Goal: Task Accomplishment & Management: Complete application form

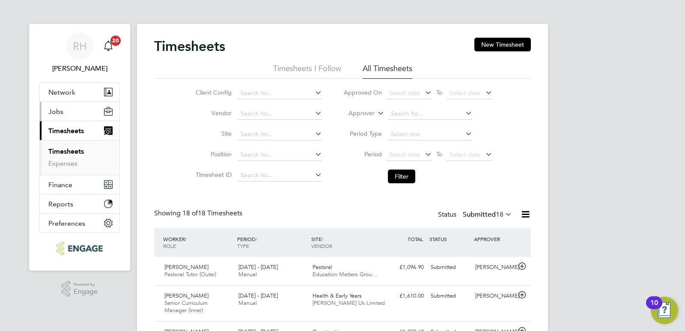
click at [59, 109] on span "Jobs" at bounding box center [55, 112] width 15 height 8
click at [292, 111] on input at bounding box center [280, 114] width 84 height 12
click at [275, 96] on input at bounding box center [280, 93] width 84 height 12
click at [272, 113] on li "Ardleigh Green" at bounding box center [296, 117] width 118 height 12
type input "Ardleigh Green"
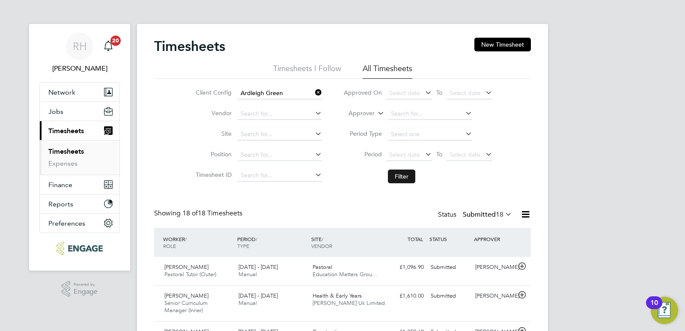
click at [402, 175] on button "Filter" at bounding box center [401, 177] width 27 height 14
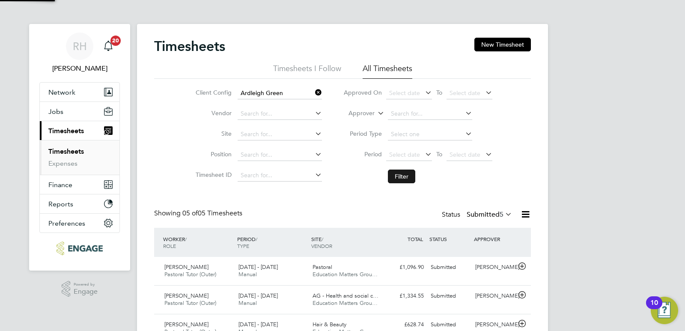
scroll to position [22, 75]
click at [62, 111] on span "Jobs" at bounding box center [55, 112] width 15 height 8
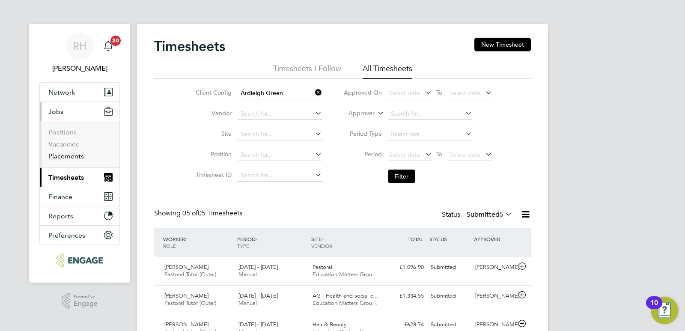
click at [59, 157] on link "Placements" at bounding box center [66, 156] width 36 height 8
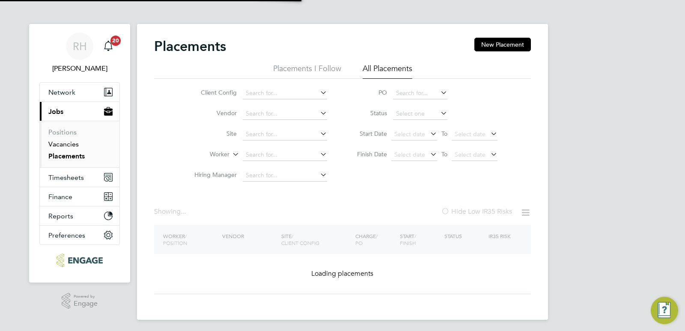
click at [61, 144] on link "Vacancies" at bounding box center [63, 144] width 30 height 8
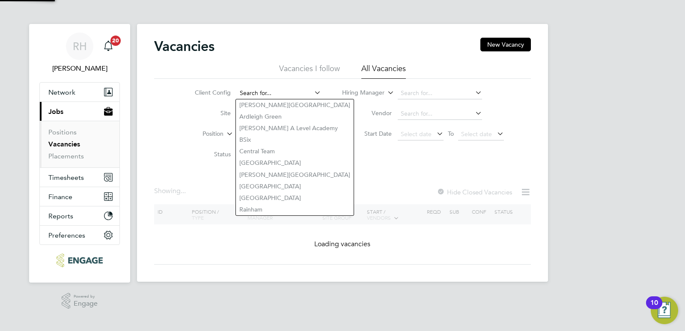
click at [260, 95] on input at bounding box center [279, 93] width 84 height 12
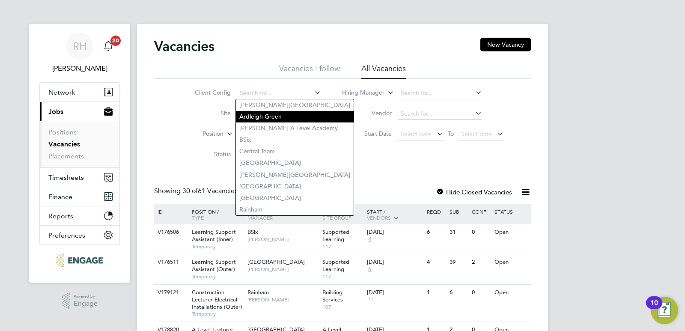
click at [260, 112] on li "Ardleigh Green" at bounding box center [295, 117] width 118 height 12
type input "Ardleigh Green"
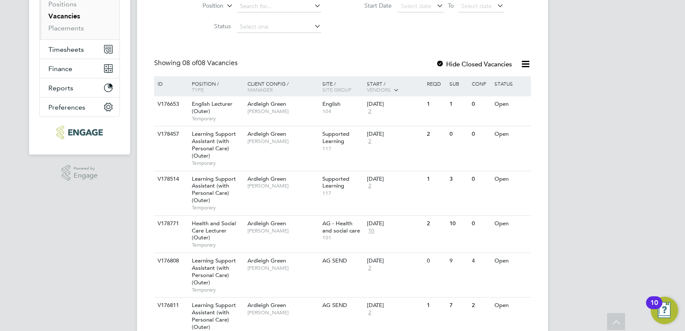
scroll to position [129, 0]
click at [442, 62] on div at bounding box center [440, 64] width 9 height 9
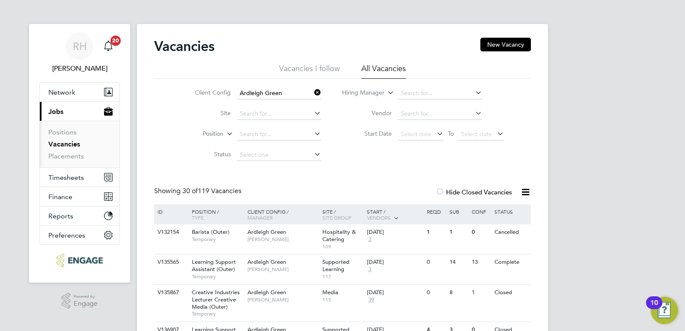
click at [313, 93] on icon at bounding box center [313, 93] width 0 height 12
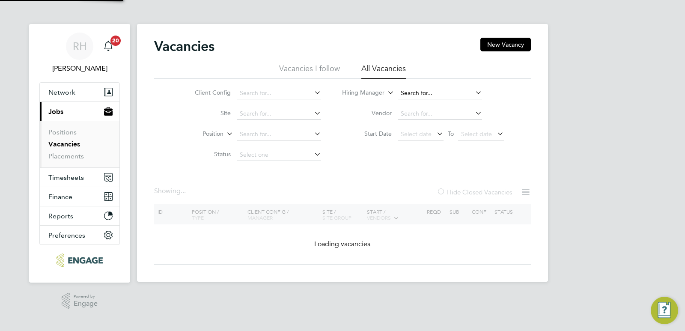
click at [398, 90] on input at bounding box center [440, 93] width 84 height 12
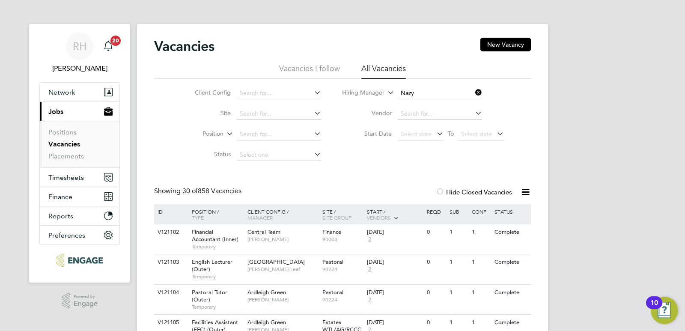
click at [415, 100] on li "Nazy Mobasser" at bounding box center [439, 105] width 85 height 12
type input "Nazy Mobasser"
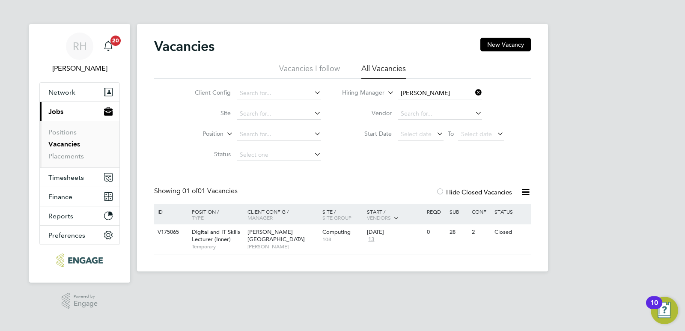
click at [442, 191] on div at bounding box center [440, 192] width 9 height 9
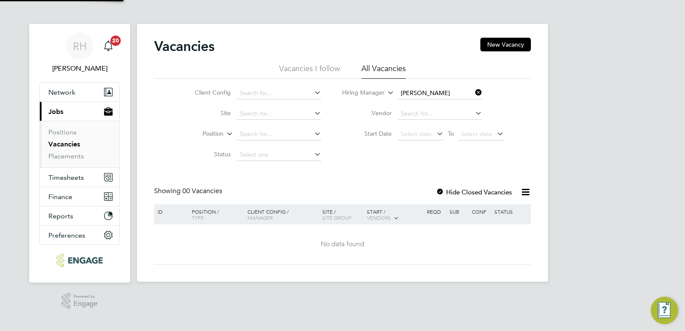
click at [442, 191] on div at bounding box center [440, 192] width 9 height 9
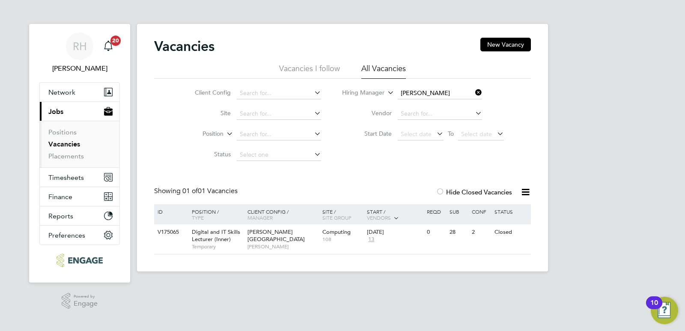
click at [474, 90] on icon at bounding box center [474, 93] width 0 height 12
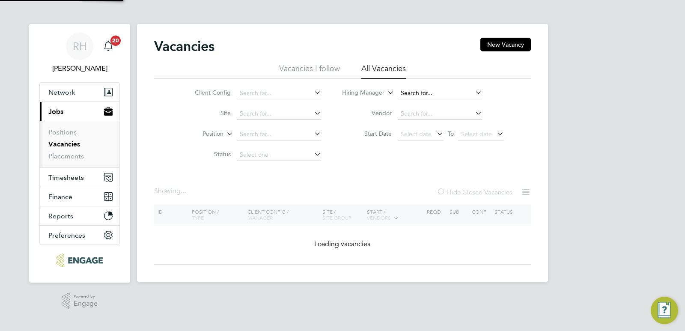
click at [461, 90] on input at bounding box center [440, 93] width 84 height 12
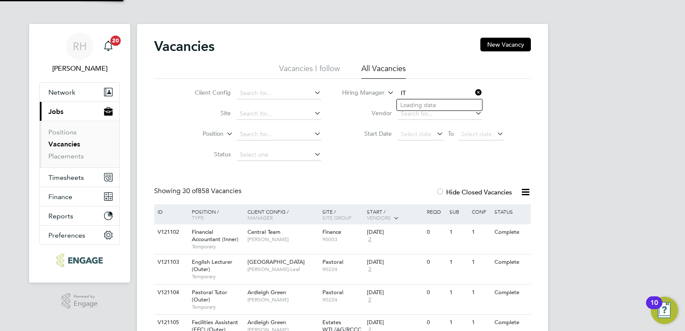
type input "I"
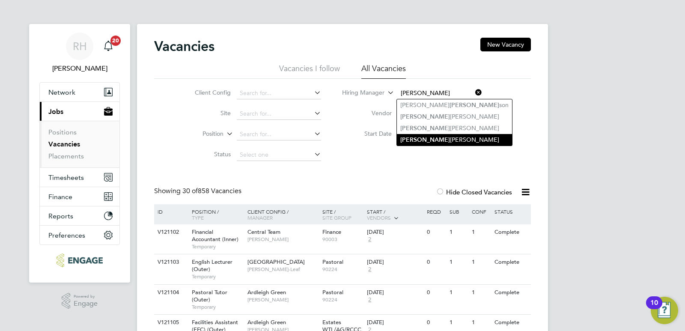
click at [445, 135] on li "John Waite" at bounding box center [454, 140] width 115 height 12
type input "John Waite"
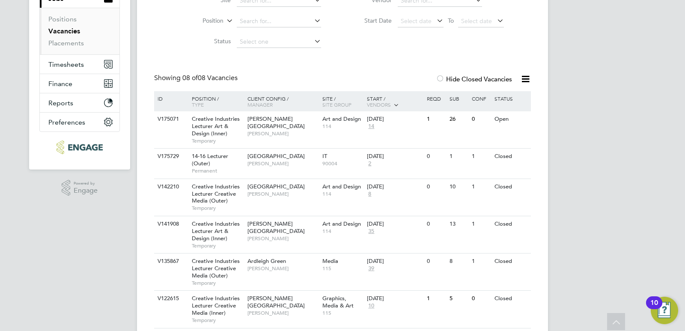
scroll to position [129, 0]
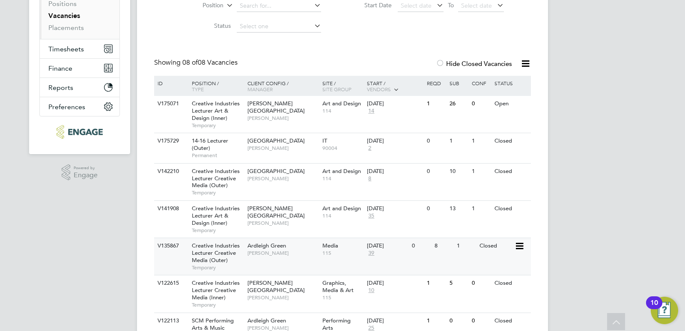
click at [224, 250] on span "Creative Industries Lecturer Creative Media (Outer)" at bounding box center [216, 253] width 48 height 22
click at [55, 28] on link "Placements" at bounding box center [66, 28] width 36 height 8
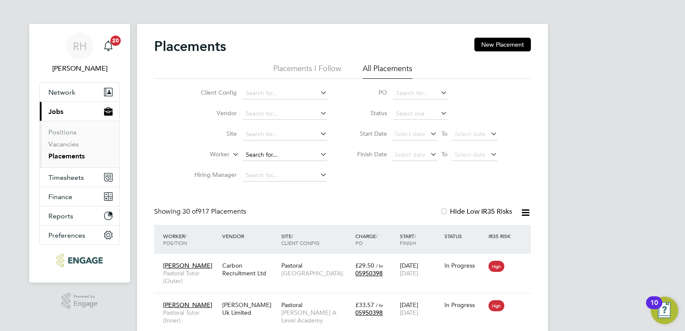
scroll to position [25, 75]
click at [254, 156] on input at bounding box center [285, 155] width 84 height 12
click at [264, 167] on li "Asiy a Khanom" at bounding box center [284, 167] width 85 height 12
type input "Asiya Khanom"
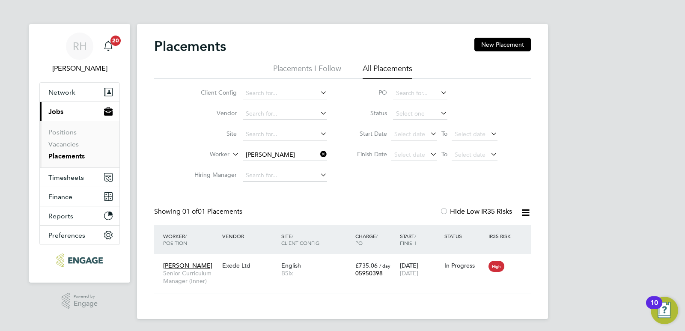
click at [319, 153] on icon at bounding box center [319, 154] width 0 height 12
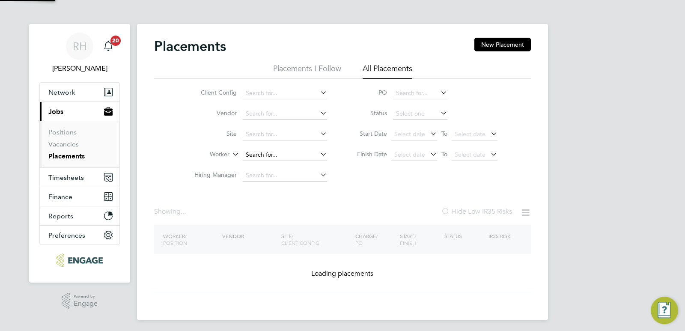
click at [303, 155] on input at bounding box center [285, 155] width 84 height 12
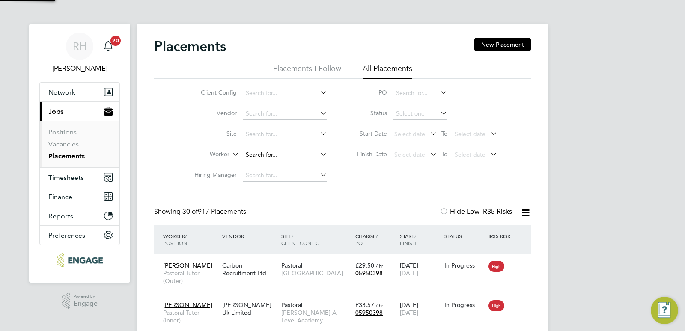
scroll to position [32, 60]
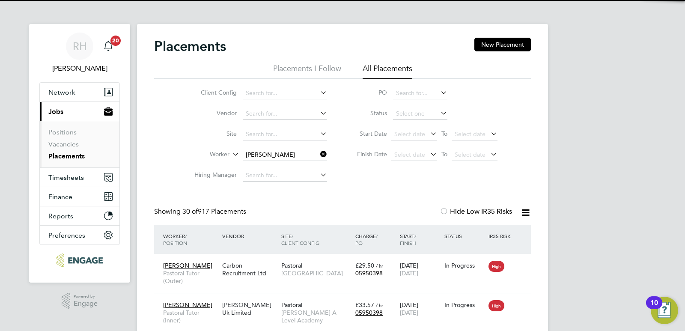
click at [289, 171] on li "Hasan Urus" at bounding box center [284, 167] width 85 height 12
type input "Hasan Urus"
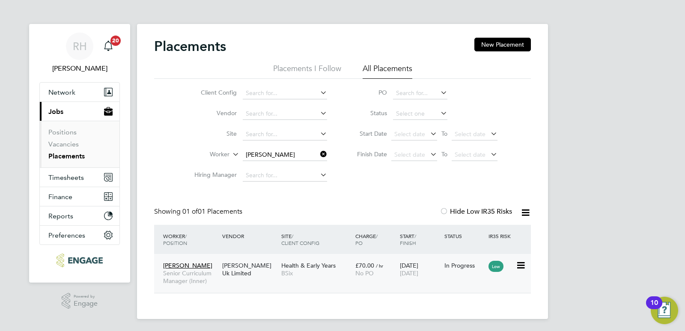
click at [261, 268] on div "Morgan Hunt Uk Limited" at bounding box center [249, 269] width 59 height 24
click at [319, 153] on icon at bounding box center [319, 154] width 0 height 12
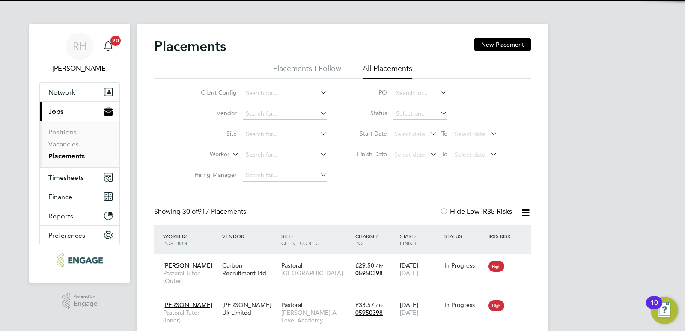
scroll to position [32, 60]
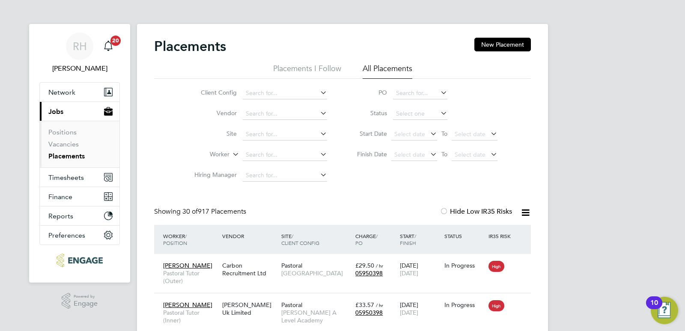
click at [81, 140] on li "Vacancies" at bounding box center [80, 146] width 64 height 12
click at [74, 144] on link "Vacancies" at bounding box center [63, 144] width 30 height 8
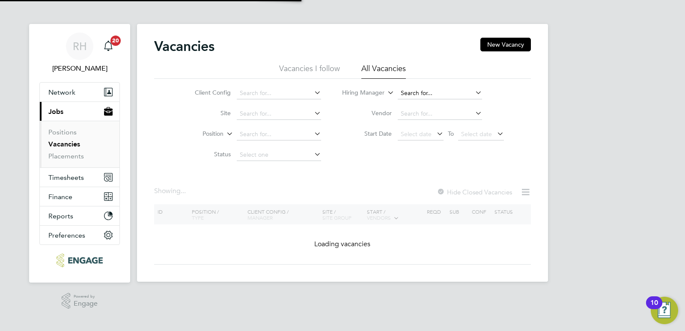
click at [404, 96] on input at bounding box center [440, 93] width 84 height 12
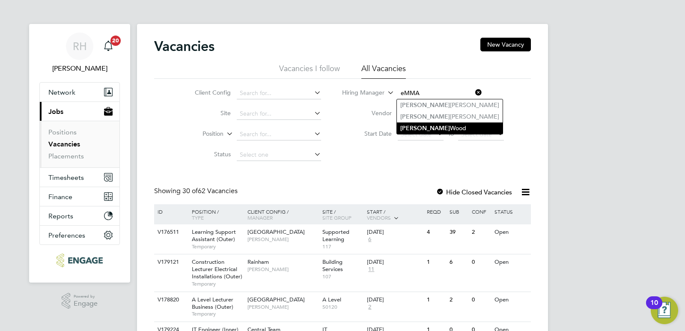
click at [433, 126] on li "Emma Wood" at bounding box center [450, 129] width 106 height 12
type input "Emma Wood"
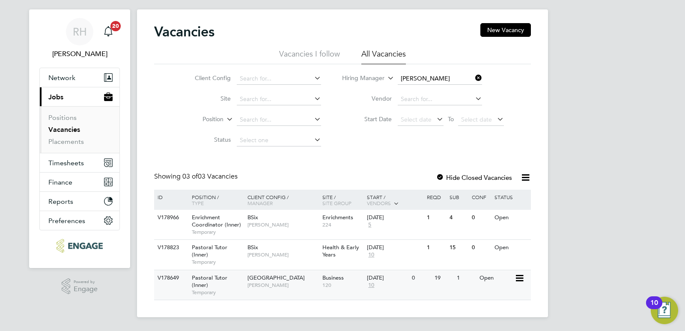
click at [271, 291] on div "Tower Hamlets Campus Emma Wood" at bounding box center [282, 281] width 75 height 22
click at [239, 255] on div "Pastoral Tutor (Inner) Temporary" at bounding box center [215, 255] width 60 height 30
click at [474, 79] on icon at bounding box center [474, 78] width 0 height 12
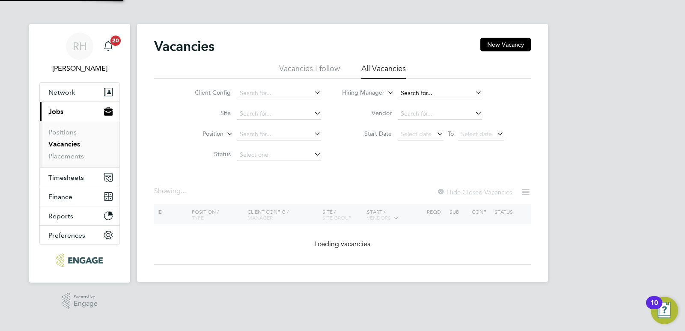
click at [422, 92] on input at bounding box center [440, 93] width 84 height 12
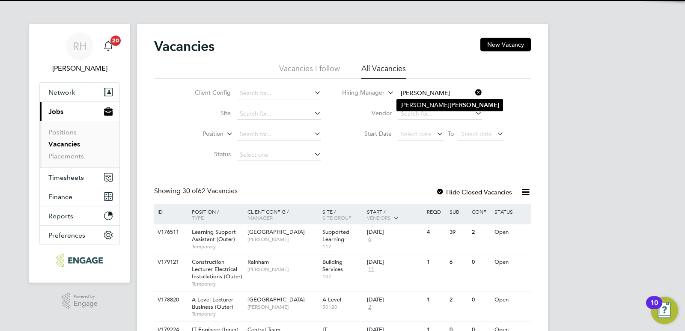
click at [428, 104] on li "Christopher Butler" at bounding box center [450, 105] width 106 height 12
type input "[PERSON_NAME]"
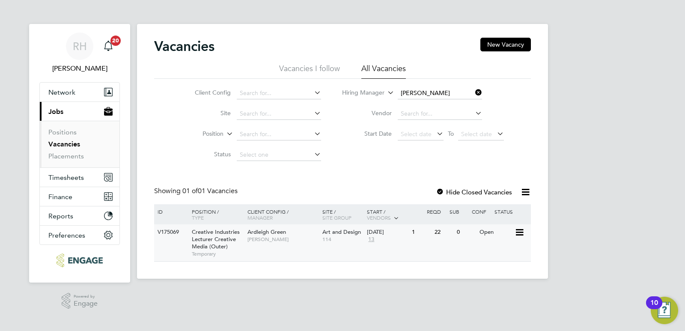
click at [209, 239] on span "Creative Industries Lecturer Creative Media (Outer)" at bounding box center [216, 239] width 48 height 22
click at [474, 93] on icon at bounding box center [474, 93] width 0 height 12
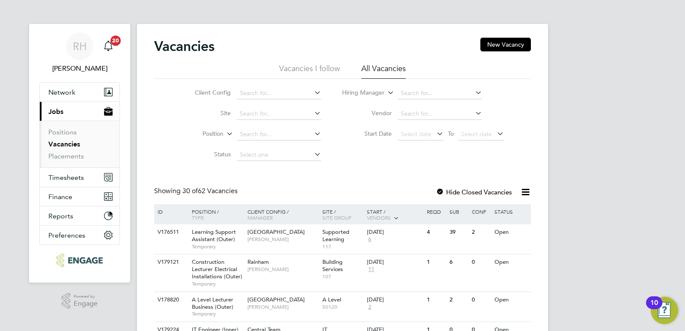
click at [517, 42] on button "New Vacancy" at bounding box center [506, 45] width 51 height 14
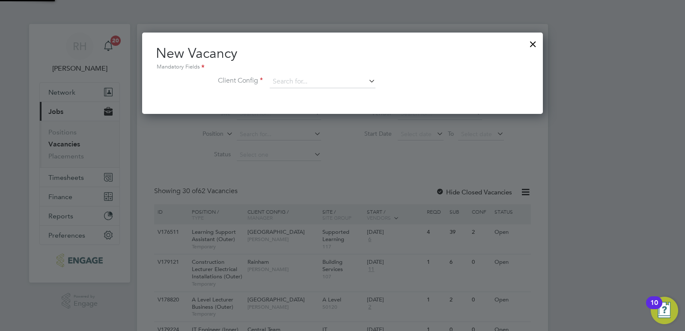
scroll to position [81, 401]
click at [336, 81] on input at bounding box center [323, 81] width 106 height 13
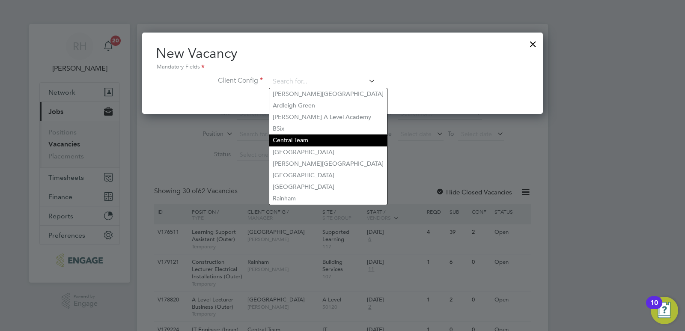
click at [286, 139] on li "Central Team" at bounding box center [328, 141] width 118 height 12
type input "Central Team"
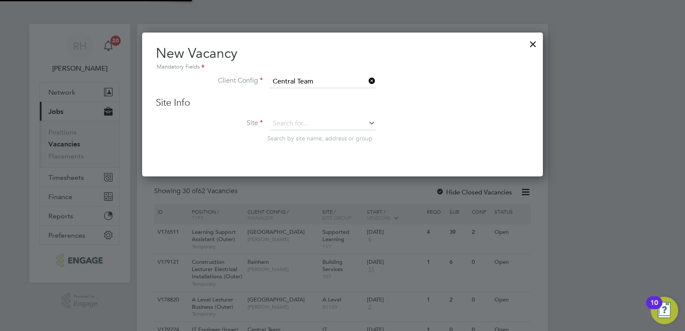
scroll to position [145, 401]
click at [284, 126] on input at bounding box center [323, 123] width 106 height 13
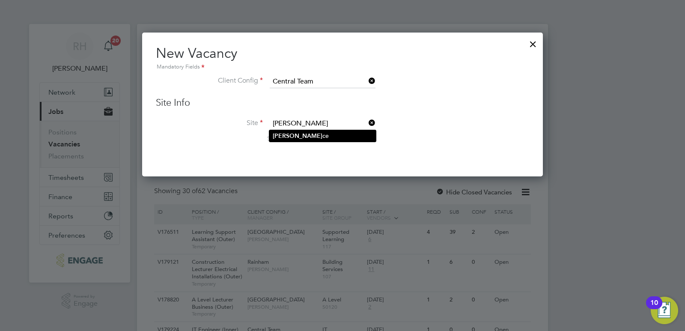
click at [284, 138] on b "Finan" at bounding box center [298, 135] width 50 height 7
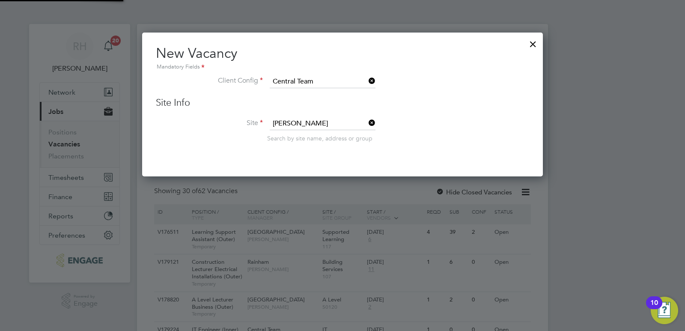
type input "Finance"
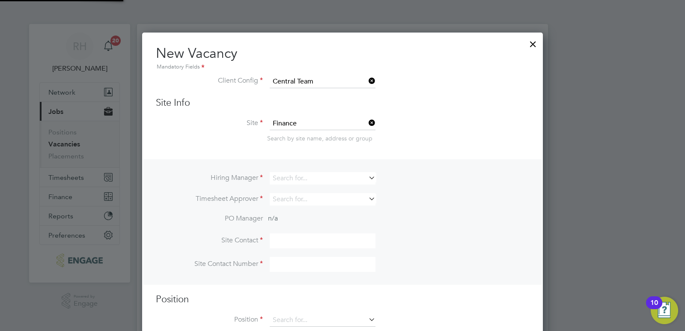
scroll to position [321, 401]
click at [284, 177] on input at bounding box center [323, 178] width 106 height 12
click at [284, 194] on b "Jamie" at bounding box center [298, 190] width 50 height 7
type input "Jamie Stroud"
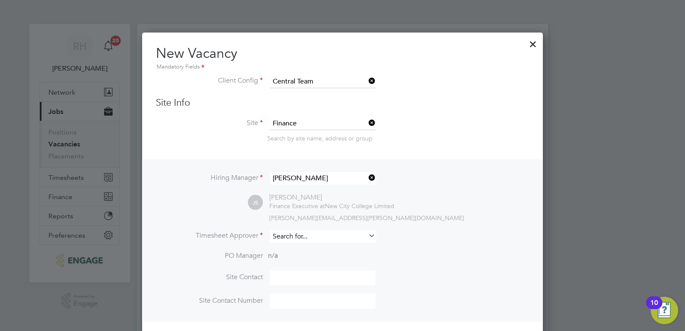
click at [292, 233] on input at bounding box center [323, 236] width 106 height 12
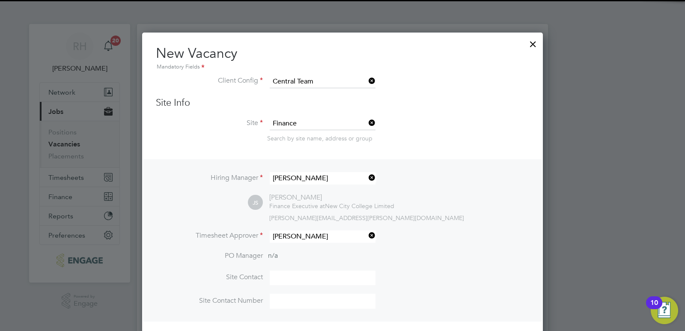
click at [289, 246] on b "Jamie" at bounding box center [298, 248] width 50 height 7
type input "Jamie Stroud"
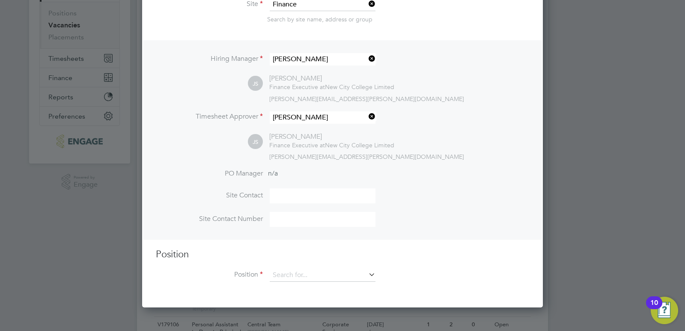
scroll to position [129, 0]
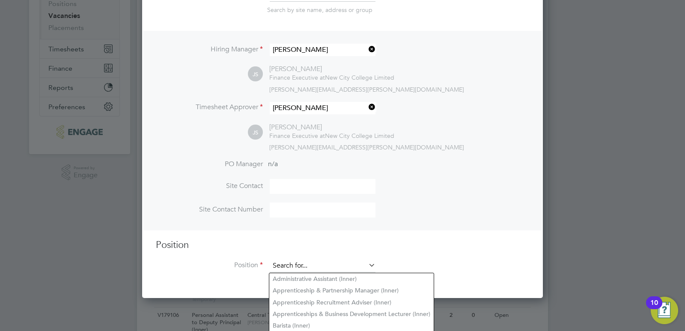
click at [281, 267] on input at bounding box center [323, 266] width 106 height 13
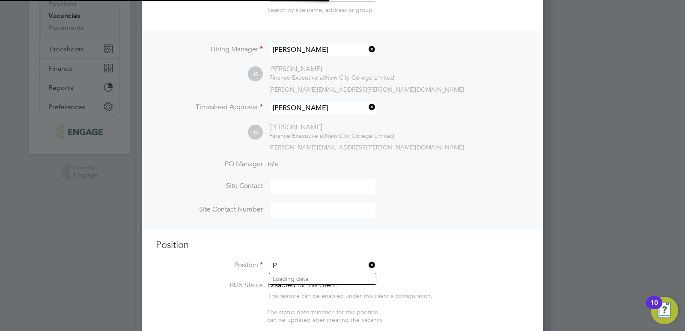
scroll to position [1320, 401]
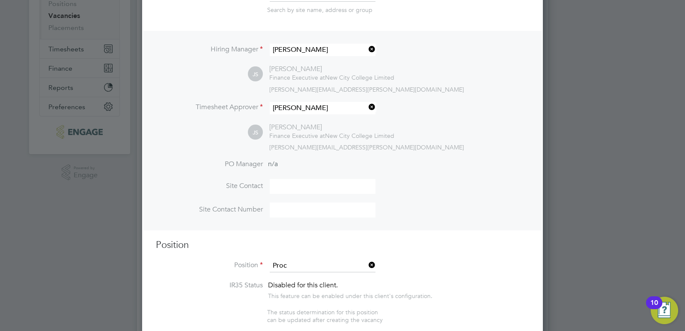
click at [285, 289] on b "Proc" at bounding box center [279, 290] width 13 height 7
type input "Procurement Manager (Inner)"
type textarea "PURPOSE OF JOB: • To provide a central procurement service to New City College …"
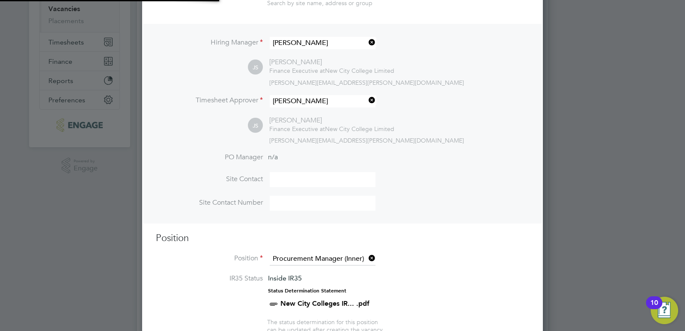
scroll to position [386, 0]
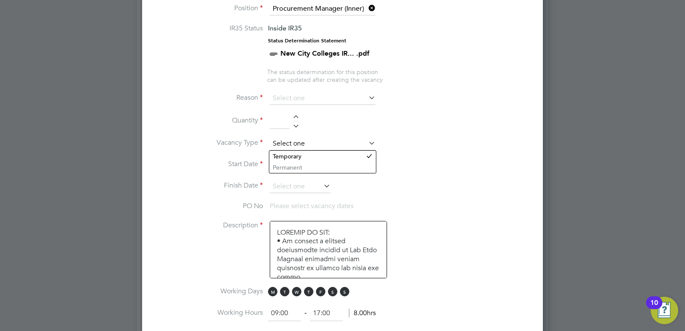
click at [336, 147] on input at bounding box center [323, 144] width 106 height 13
click at [324, 166] on li "Permanent" at bounding box center [322, 167] width 107 height 11
type input "Permanent"
click at [323, 100] on input at bounding box center [323, 98] width 106 height 13
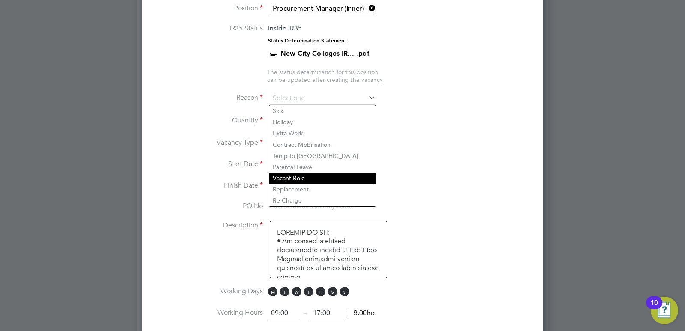
click at [302, 178] on li "Vacant Role" at bounding box center [322, 178] width 107 height 11
type input "Vacant Role"
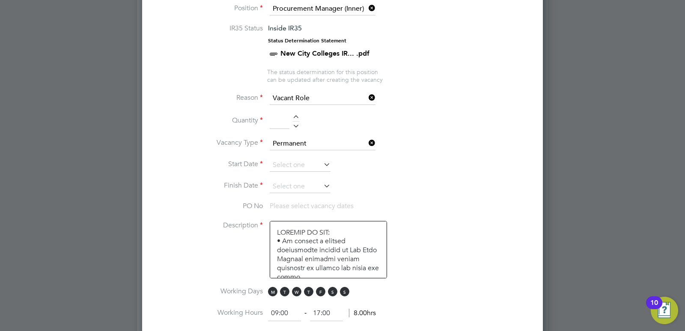
click at [295, 115] on li "Quantity" at bounding box center [343, 126] width 374 height 24
click at [295, 117] on div at bounding box center [296, 118] width 7 height 6
type input "1"
click at [289, 164] on input at bounding box center [300, 165] width 61 height 13
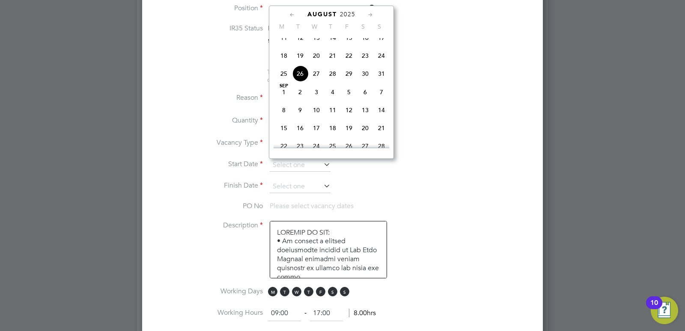
click at [299, 82] on span "26" at bounding box center [300, 74] width 16 height 16
type input "26 Aug 2025"
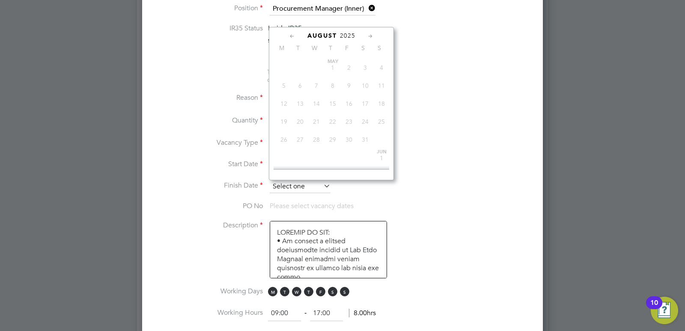
click at [314, 188] on input at bounding box center [300, 186] width 61 height 13
click at [302, 103] on span "26" at bounding box center [300, 95] width 16 height 16
type input "26 Aug 2025"
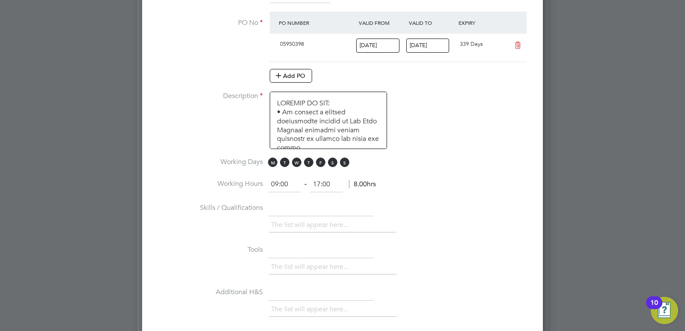
scroll to position [600, 0]
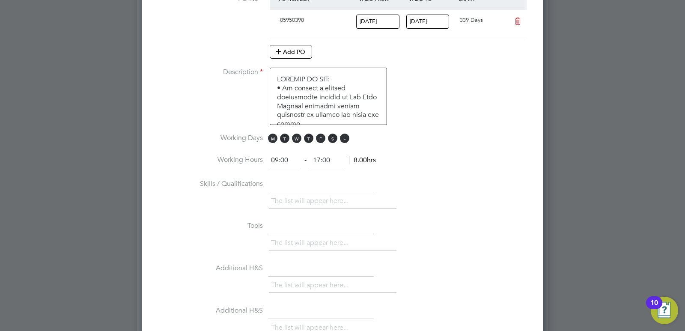
click at [347, 141] on span "S" at bounding box center [344, 138] width 9 height 9
click at [330, 138] on span "S" at bounding box center [332, 138] width 9 height 9
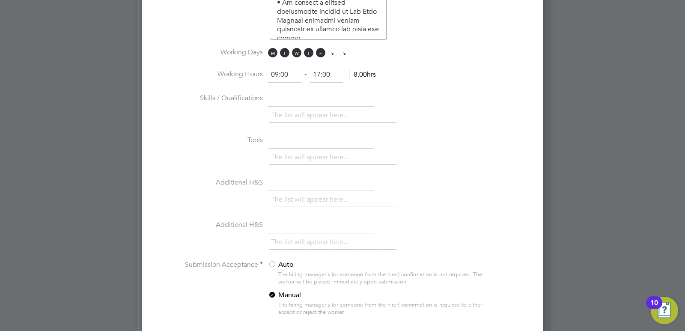
scroll to position [900, 0]
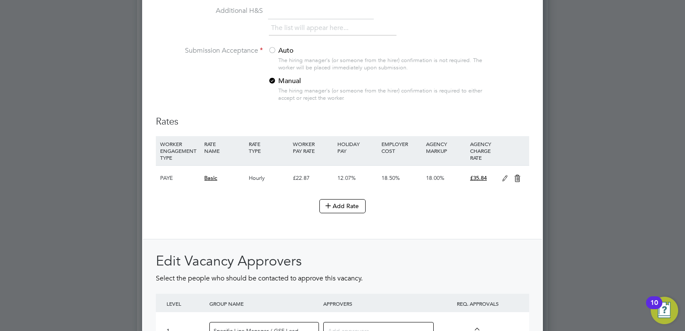
click at [517, 180] on icon at bounding box center [517, 178] width 11 height 7
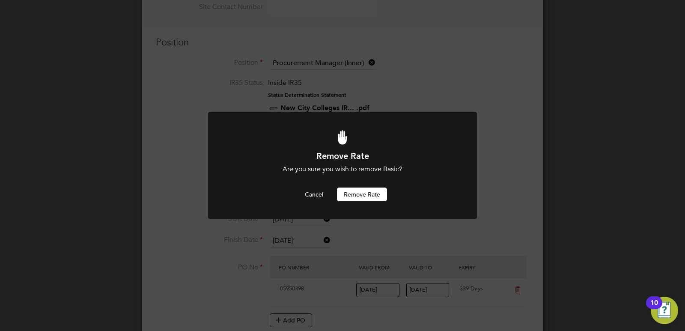
click at [381, 197] on button "Remove rate" at bounding box center [362, 195] width 50 height 14
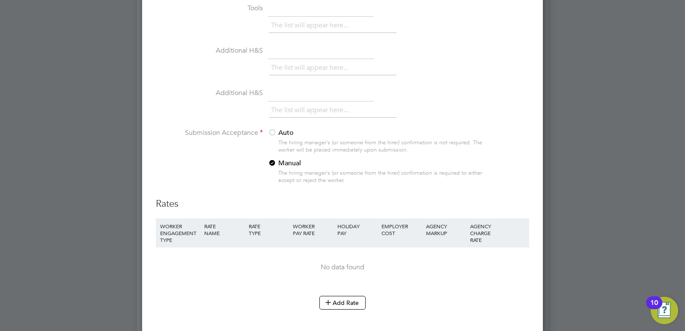
scroll to position [802, 0]
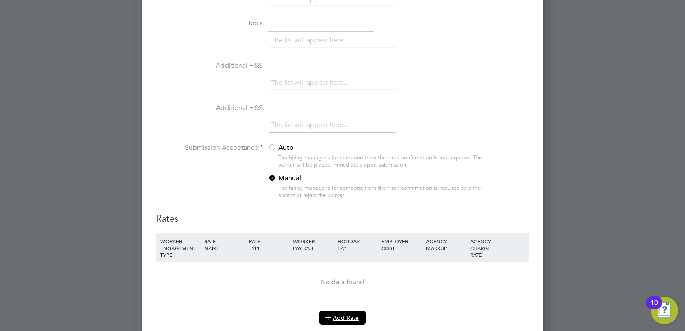
click at [332, 314] on icon at bounding box center [328, 317] width 6 height 6
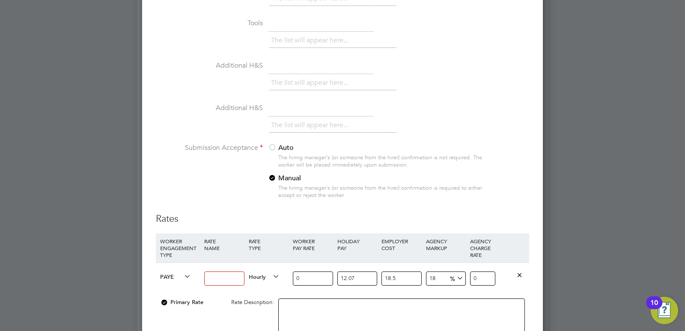
click at [271, 278] on icon at bounding box center [271, 277] width 0 height 12
click at [271, 277] on icon at bounding box center [271, 277] width 0 height 12
click at [258, 276] on span "Hourly" at bounding box center [264, 276] width 31 height 9
click at [255, 305] on li "PIECE" at bounding box center [263, 307] width 37 height 11
click at [227, 279] on input at bounding box center [224, 279] width 40 height 14
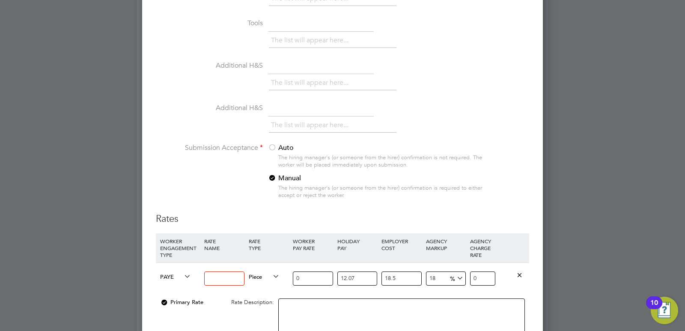
type input "Permanent Fee"
drag, startPoint x: 362, startPoint y: 280, endPoint x: 322, endPoint y: 273, distance: 40.9
click at [322, 273] on div "PAYE Permanent Fee Piece 0 12.07 n/a 18.5 n/a 18 0 % 0" at bounding box center [343, 279] width 374 height 32
type input "0"
drag, startPoint x: 400, startPoint y: 275, endPoint x: 375, endPoint y: 272, distance: 25.0
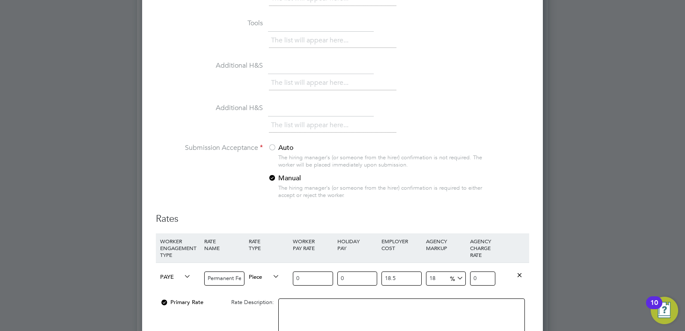
click at [373, 275] on div "PAYE Permanent Fee Piece 0 0 n/a 18.5 n/a 18 0 % 0" at bounding box center [343, 279] width 374 height 32
type input "0"
drag, startPoint x: 443, startPoint y: 280, endPoint x: 419, endPoint y: 279, distance: 23.6
click at [419, 279] on div "PAYE Permanent Fee Piece 0 0 n/a 0 n/a 18 0 % 0" at bounding box center [343, 279] width 374 height 32
type input "0"
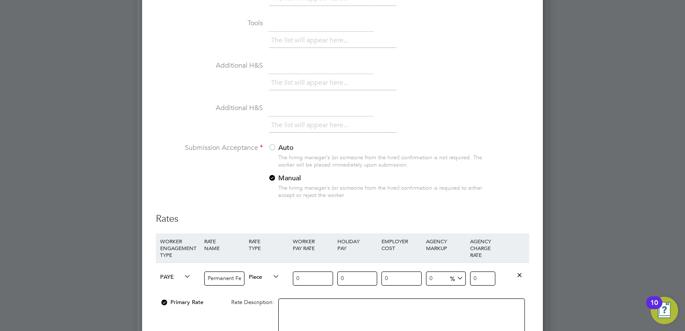
click at [487, 283] on input "0" at bounding box center [482, 279] width 25 height 14
drag, startPoint x: 488, startPoint y: 279, endPoint x: 464, endPoint y: 277, distance: 24.5
click at [464, 277] on div "PAYE Permanent Fee Piece 0 0 n/a 0 n/a 0 0 % 0" at bounding box center [343, 279] width 374 height 32
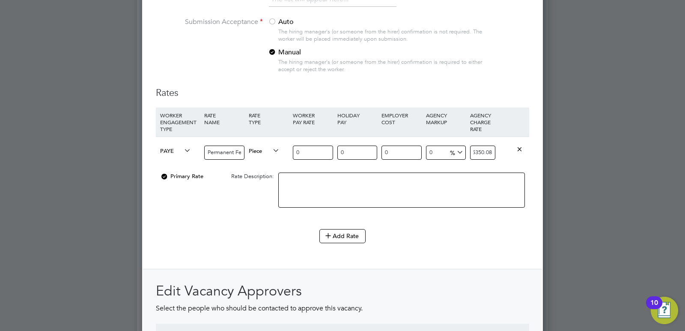
scroll to position [931, 0]
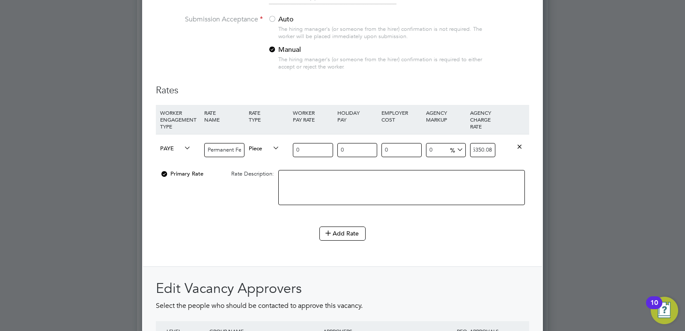
type input "5350.08"
click at [401, 184] on textarea at bounding box center [401, 187] width 247 height 35
drag, startPoint x: 206, startPoint y: 148, endPoint x: 244, endPoint y: 148, distance: 37.7
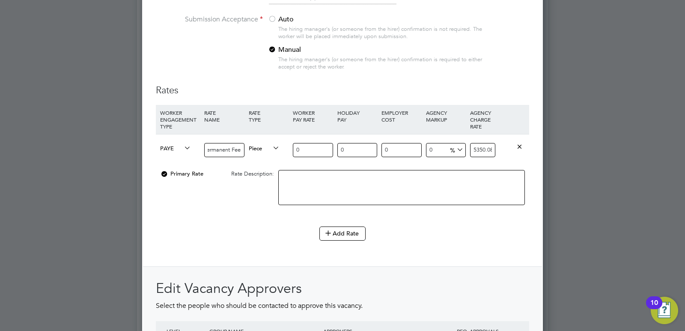
click at [244, 148] on input "Permanent Fee" at bounding box center [224, 150] width 40 height 14
click at [284, 182] on textarea at bounding box center [401, 187] width 247 height 35
paste textarea "Permanent Fee"
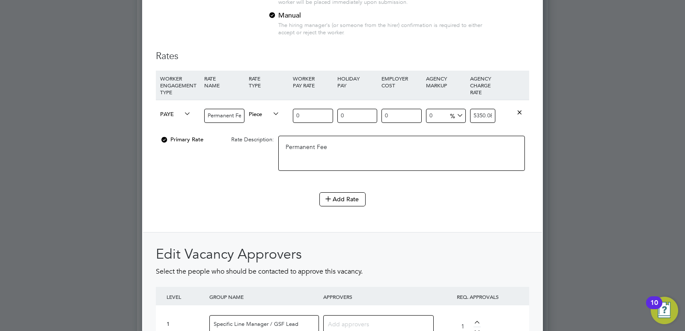
scroll to position [1059, 0]
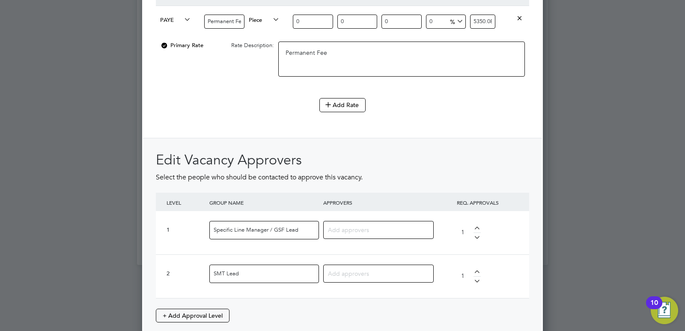
type textarea "Permanent Fee"
click at [336, 235] on input at bounding box center [375, 229] width 95 height 11
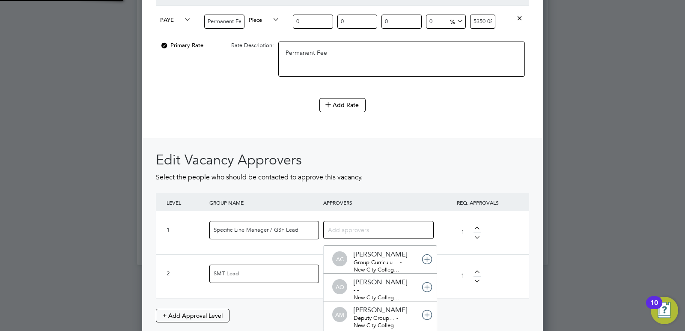
scroll to position [0, 0]
type input "Jamie"
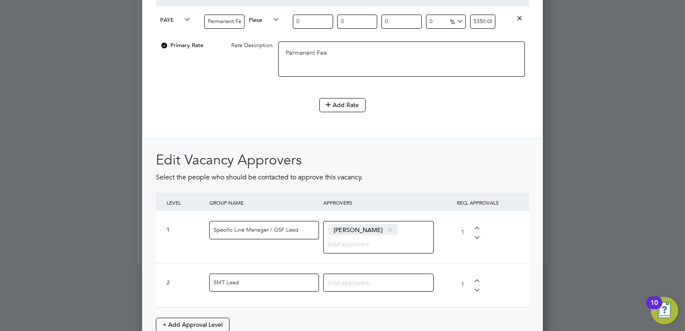
scroll to position [1449, 401]
click at [356, 278] on input at bounding box center [375, 282] width 95 height 11
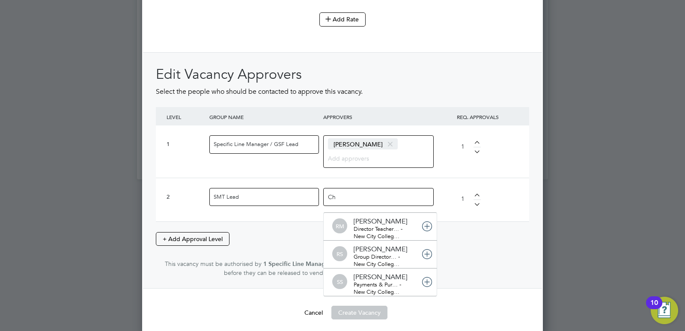
type input "C"
type input "Peter"
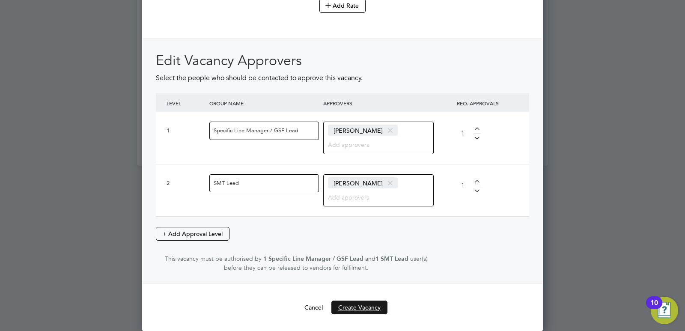
click at [353, 310] on button "Create Vacancy" at bounding box center [360, 308] width 56 height 14
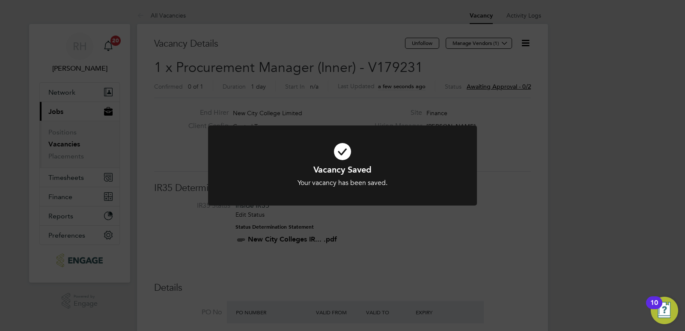
click at [371, 284] on div "Vacancy Saved Your vacancy has been saved. Cancel Okay" at bounding box center [342, 165] width 685 height 331
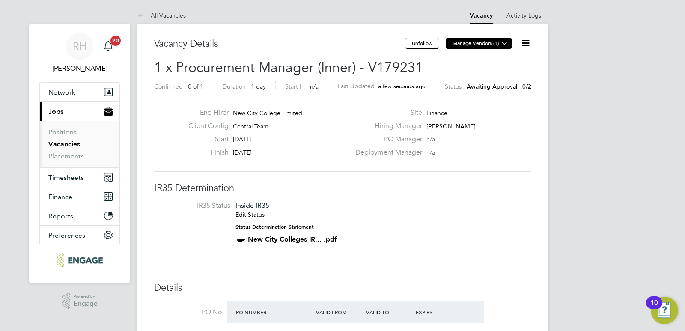
click at [476, 42] on button "Manage Vendors (1)" at bounding box center [479, 43] width 66 height 11
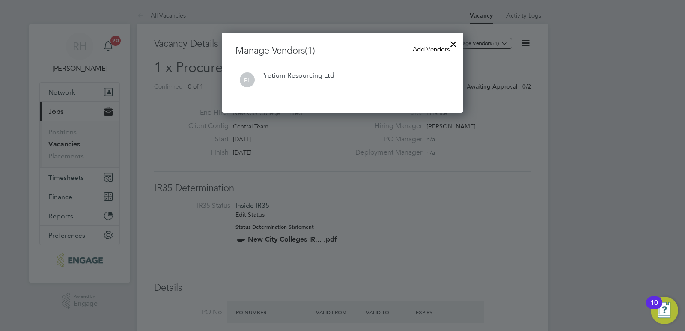
click at [422, 47] on span "Add Vendors" at bounding box center [431, 49] width 37 height 8
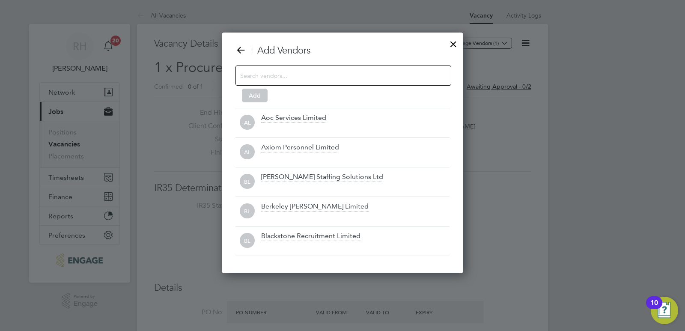
click at [375, 68] on div at bounding box center [344, 76] width 216 height 20
click at [375, 70] on input at bounding box center [336, 75] width 193 height 11
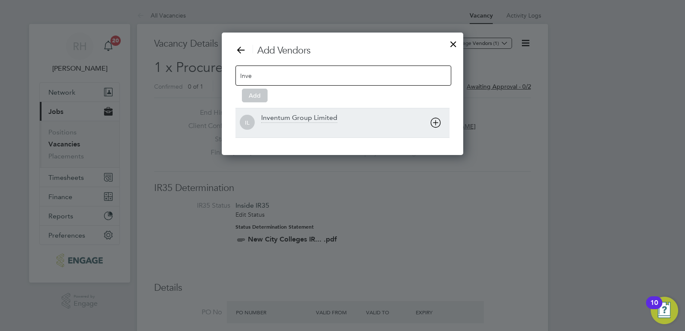
type input "Inve"
click at [327, 117] on div "Inventum Group Limited" at bounding box center [299, 118] width 76 height 9
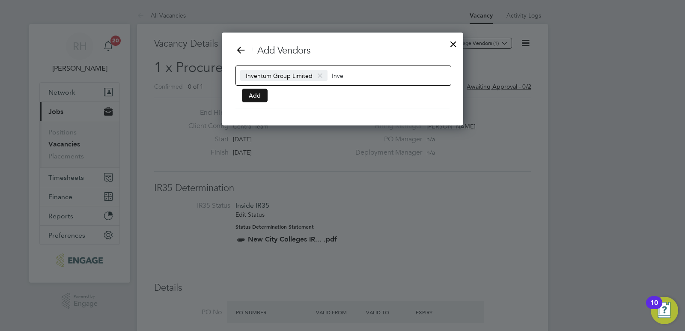
click at [260, 93] on button "Add" at bounding box center [255, 96] width 26 height 14
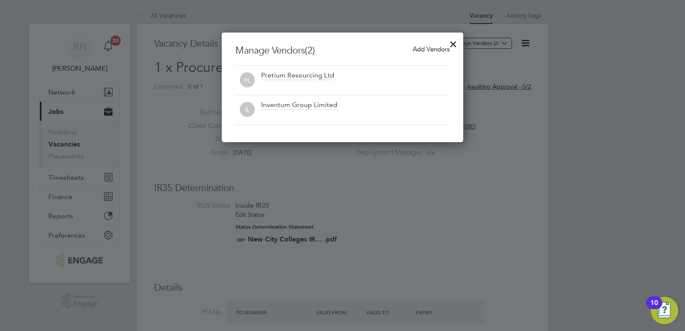
click at [453, 43] on div at bounding box center [453, 41] width 15 height 15
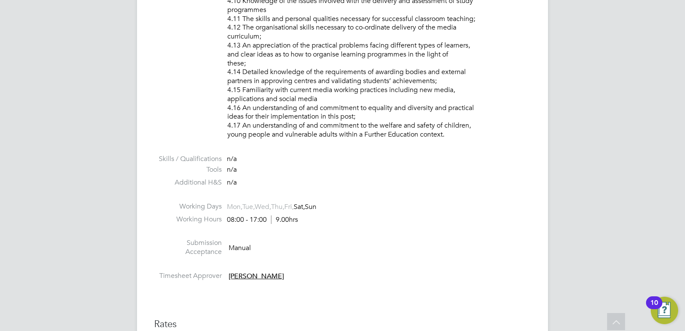
scroll to position [985, 0]
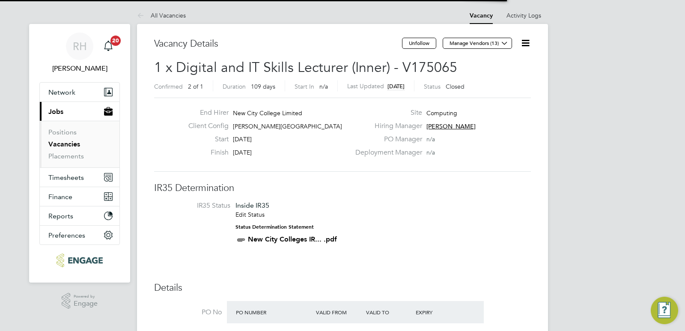
scroll to position [4, 4]
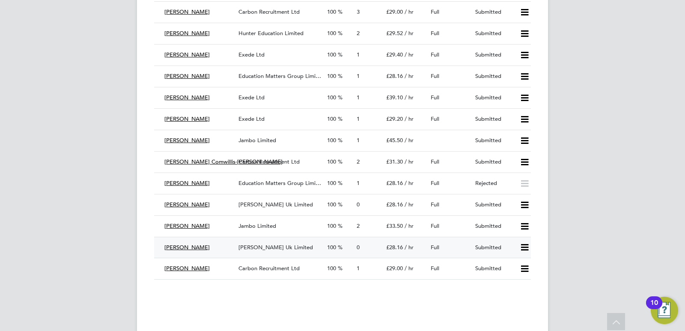
click at [263, 244] on span "[PERSON_NAME] Uk Limited" at bounding box center [276, 247] width 75 height 7
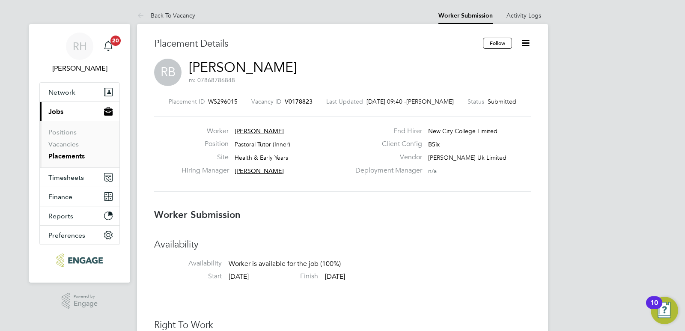
click at [299, 101] on span "V0178823" at bounding box center [299, 102] width 28 height 8
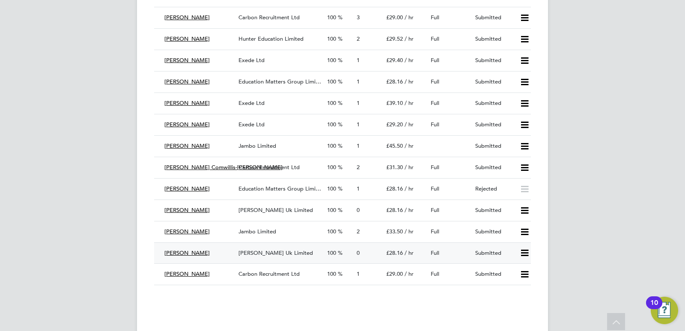
click at [524, 253] on icon at bounding box center [525, 253] width 11 height 7
click at [509, 272] on li "Offer" at bounding box center [514, 271] width 30 height 12
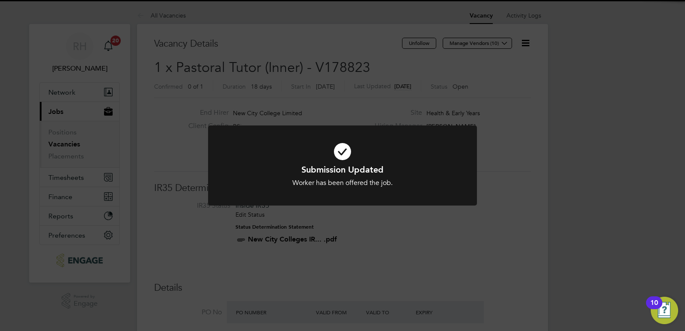
click at [390, 254] on div "Submission Updated Worker has been offered the job. Cancel Okay" at bounding box center [342, 165] width 685 height 331
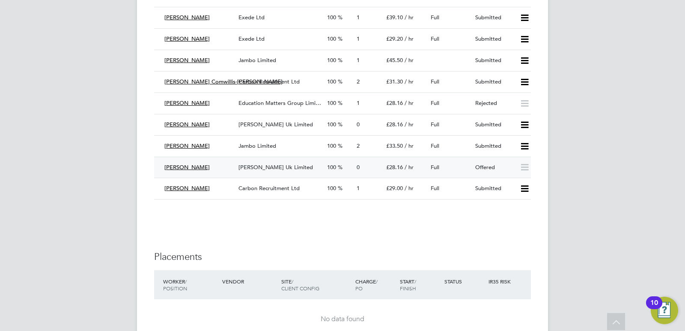
click at [272, 166] on span "[PERSON_NAME] Uk Limited" at bounding box center [276, 167] width 75 height 7
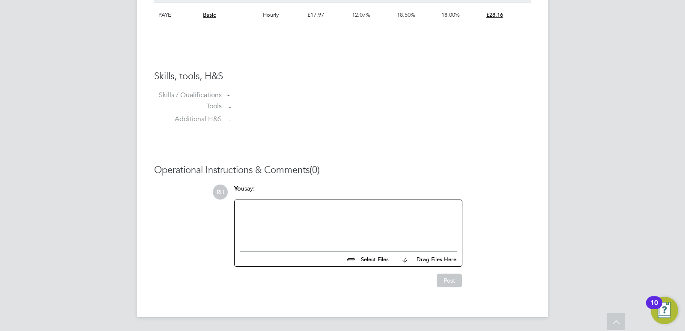
click at [271, 220] on div at bounding box center [348, 223] width 217 height 37
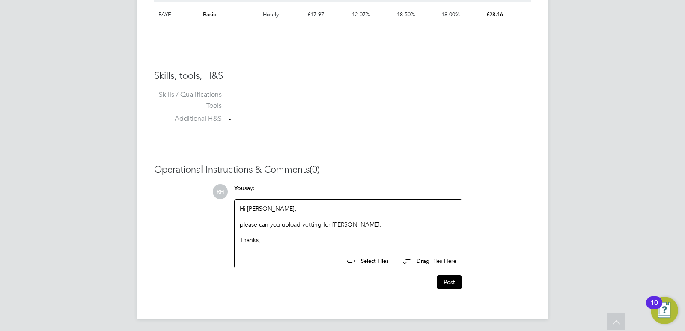
click at [245, 225] on div "please can you upload vetting for [PERSON_NAME]." at bounding box center [348, 225] width 217 height 8
click at [444, 287] on button "Post" at bounding box center [449, 282] width 25 height 14
